Goal: Task Accomplishment & Management: Manage account settings

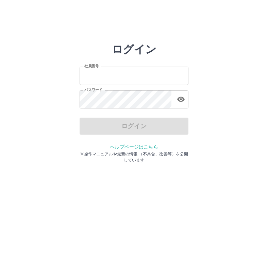
type input "*******"
click at [158, 129] on div "ログイン" at bounding box center [134, 126] width 109 height 17
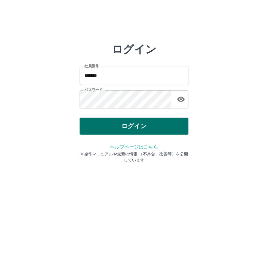
click at [158, 129] on button "ログイン" at bounding box center [134, 126] width 109 height 17
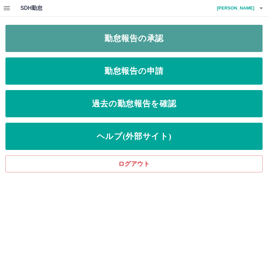
click at [143, 32] on link "勤怠報告の承認" at bounding box center [133, 38] width 257 height 27
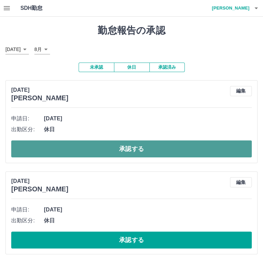
click at [145, 145] on button "承認する" at bounding box center [131, 149] width 241 height 17
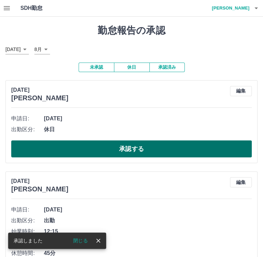
click at [143, 151] on button "承認する" at bounding box center [131, 149] width 241 height 17
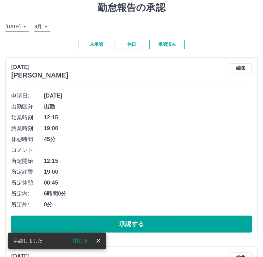
scroll to position [34, 0]
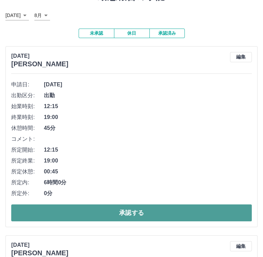
click at [156, 212] on button "承認する" at bounding box center [131, 213] width 241 height 17
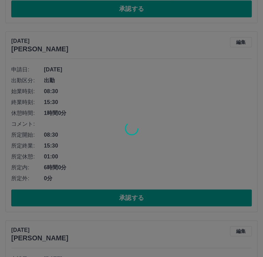
scroll to position [49, 0]
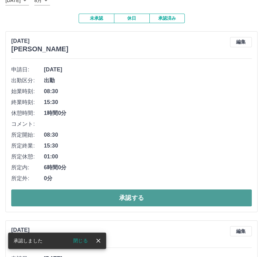
click at [132, 202] on button "承認する" at bounding box center [131, 198] width 241 height 17
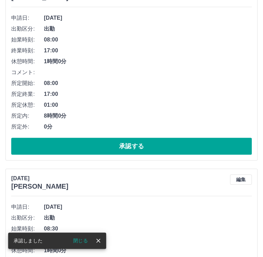
scroll to position [102, 0]
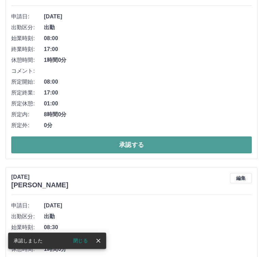
click at [167, 148] on button "承認する" at bounding box center [131, 144] width 241 height 17
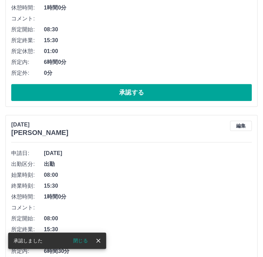
scroll to position [151, 0]
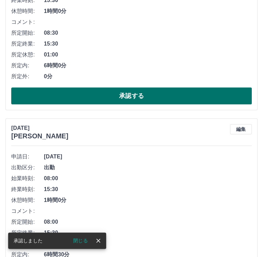
click at [176, 100] on button "承認する" at bounding box center [131, 95] width 241 height 17
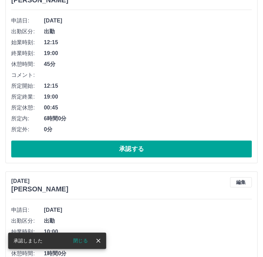
scroll to position [98, 0]
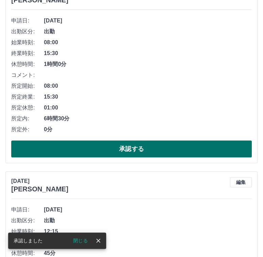
click at [169, 148] on button "承認する" at bounding box center [131, 149] width 241 height 17
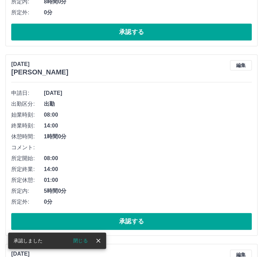
scroll to position [215, 0]
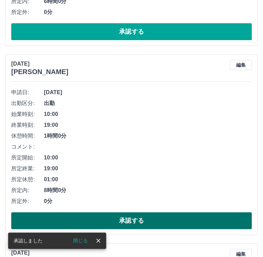
click at [149, 218] on button "承認する" at bounding box center [131, 220] width 241 height 17
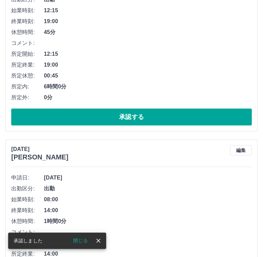
scroll to position [60, 0]
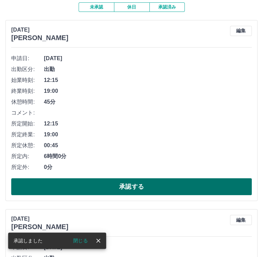
click at [128, 181] on button "承認する" at bounding box center [131, 186] width 241 height 17
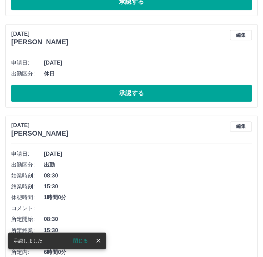
scroll to position [245, 0]
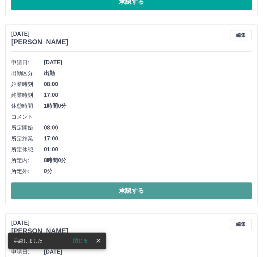
click at [154, 188] on button "承認する" at bounding box center [131, 190] width 241 height 17
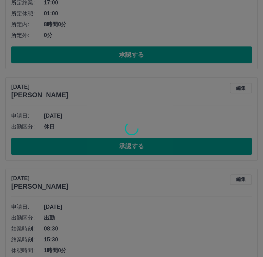
scroll to position [192, 0]
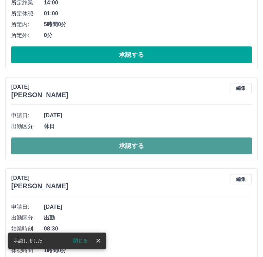
click at [109, 149] on button "承認する" at bounding box center [131, 145] width 241 height 17
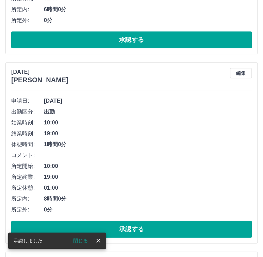
scroll to position [305, 0]
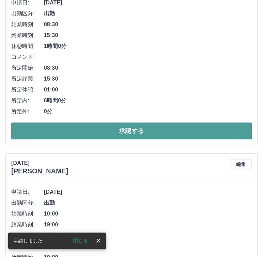
click at [179, 130] on button "承認する" at bounding box center [131, 131] width 241 height 17
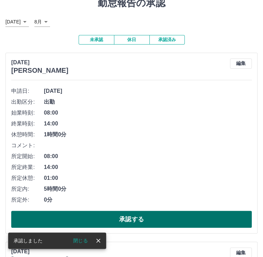
scroll to position [68, 0]
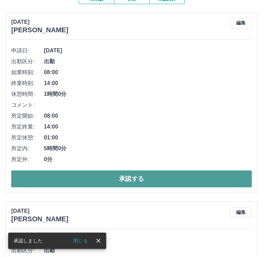
click at [175, 182] on button "承認する" at bounding box center [131, 178] width 241 height 17
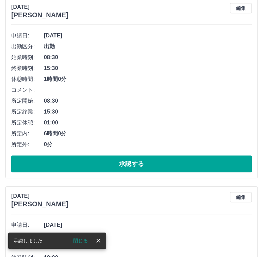
scroll to position [83, 0]
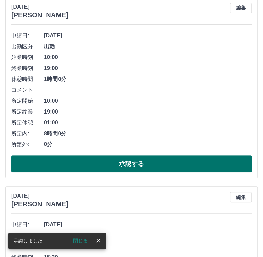
click at [144, 166] on button "承認する" at bounding box center [131, 164] width 241 height 17
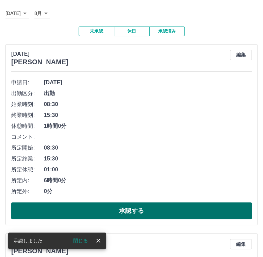
scroll to position [102, 0]
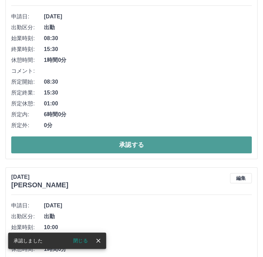
click at [167, 147] on button "承認する" at bounding box center [131, 144] width 241 height 17
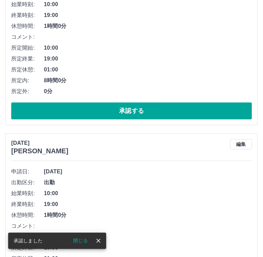
scroll to position [151, 0]
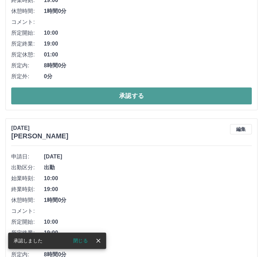
click at [154, 92] on button "承認する" at bounding box center [131, 95] width 241 height 17
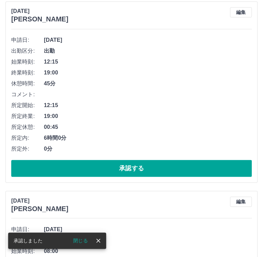
scroll to position [268, 0]
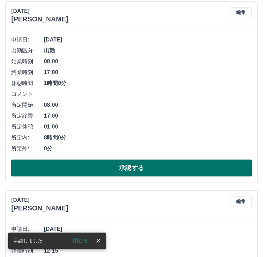
click at [109, 168] on button "承認する" at bounding box center [131, 168] width 241 height 17
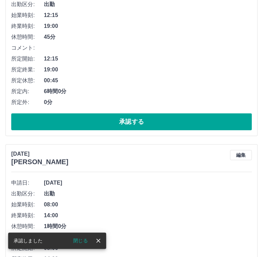
scroll to position [317, 0]
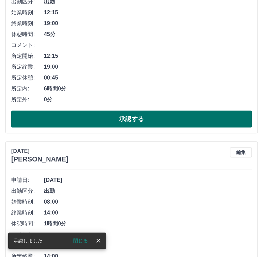
click at [143, 117] on button "承認する" at bounding box center [131, 119] width 241 height 17
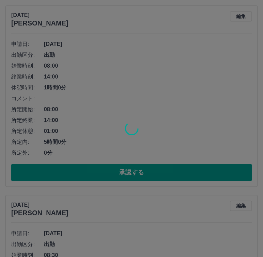
scroll to position [264, 0]
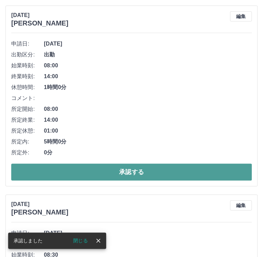
click at [124, 168] on button "承認する" at bounding box center [131, 172] width 241 height 17
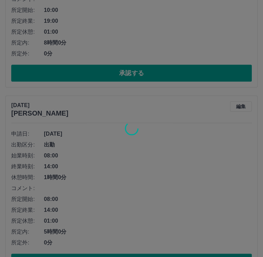
scroll to position [60, 0]
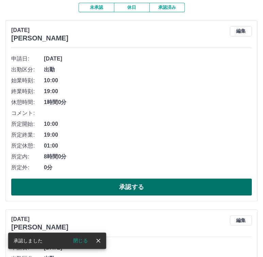
click at [99, 188] on button "承認する" at bounding box center [131, 187] width 241 height 17
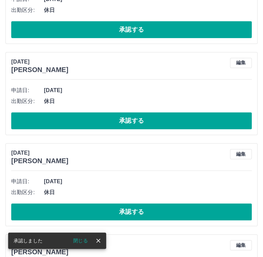
scroll to position [211, 0]
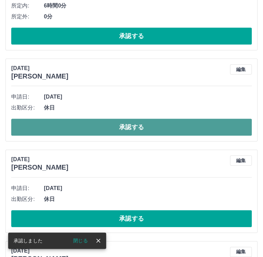
click at [124, 135] on button "承認する" at bounding box center [131, 127] width 241 height 17
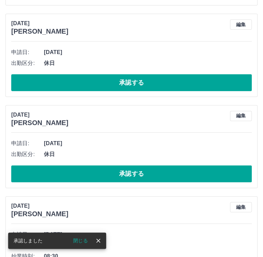
scroll to position [256, 0]
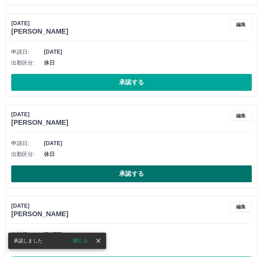
click at [116, 176] on button "承認する" at bounding box center [131, 173] width 241 height 17
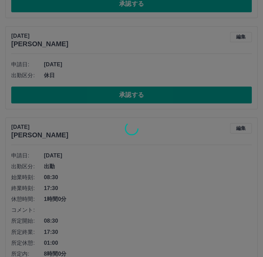
scroll to position [335, 0]
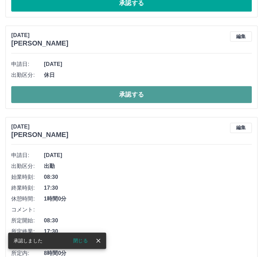
click at [112, 99] on button "承認する" at bounding box center [131, 94] width 241 height 17
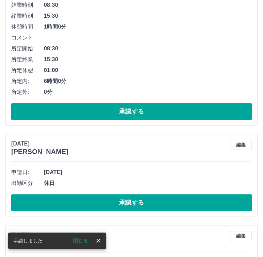
scroll to position [136, 0]
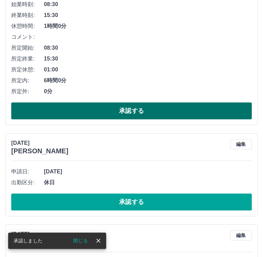
click at [133, 105] on button "承認する" at bounding box center [131, 110] width 241 height 17
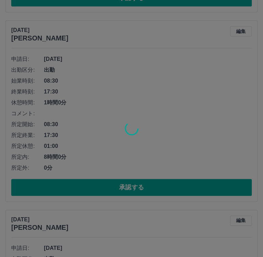
scroll to position [151, 0]
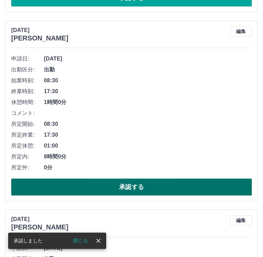
click at [147, 188] on button "承認する" at bounding box center [131, 187] width 241 height 17
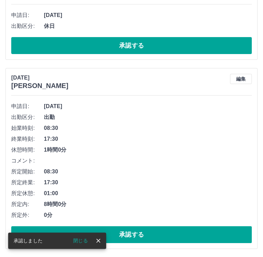
scroll to position [103, 0]
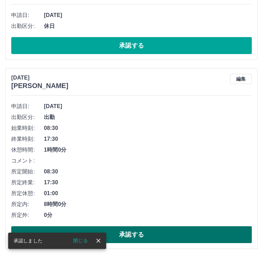
click at [150, 232] on button "承認する" at bounding box center [131, 234] width 241 height 17
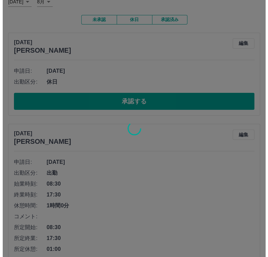
scroll to position [0, 0]
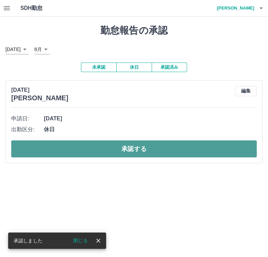
click at [135, 147] on button "承認する" at bounding box center [134, 149] width 246 height 17
